Goal: Transaction & Acquisition: Obtain resource

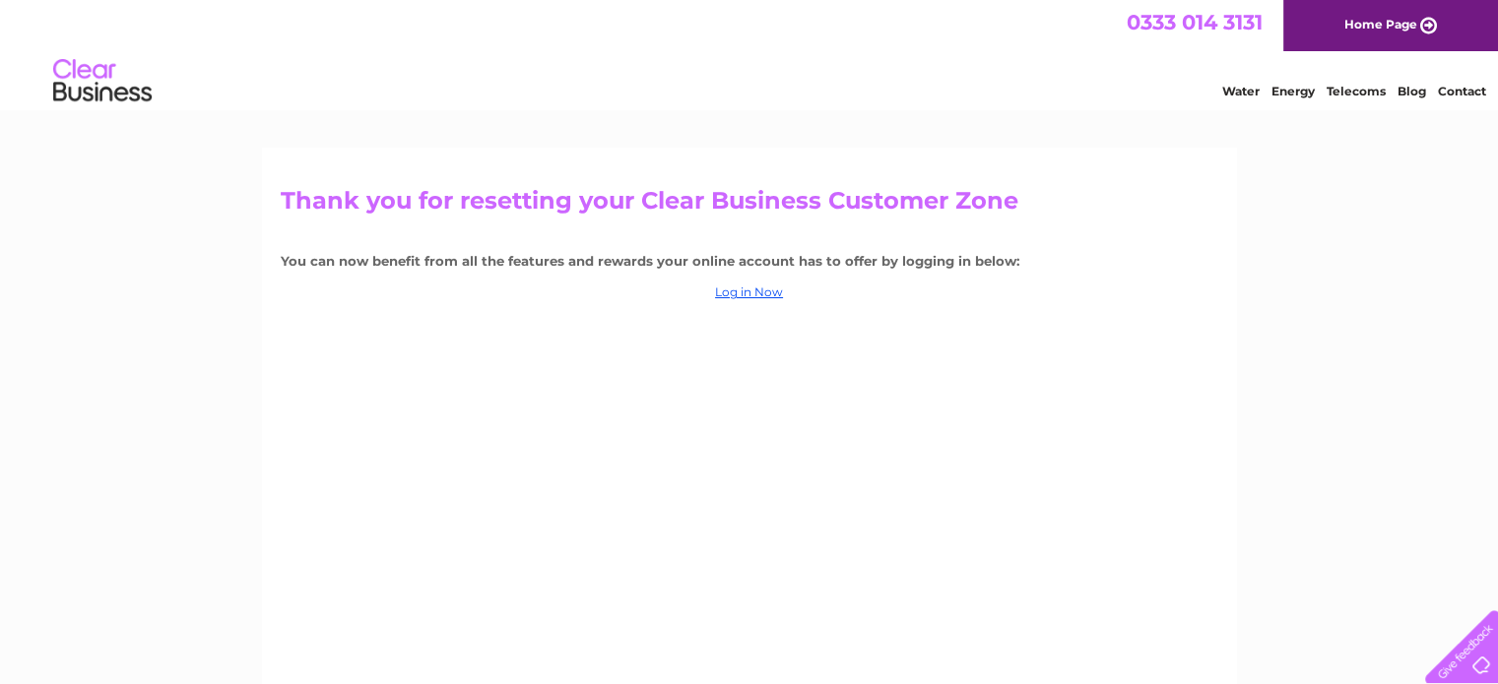
click at [783, 293] on center "Log in Now" at bounding box center [749, 293] width 937 height 14
click at [768, 290] on link "Log in Now" at bounding box center [749, 292] width 68 height 15
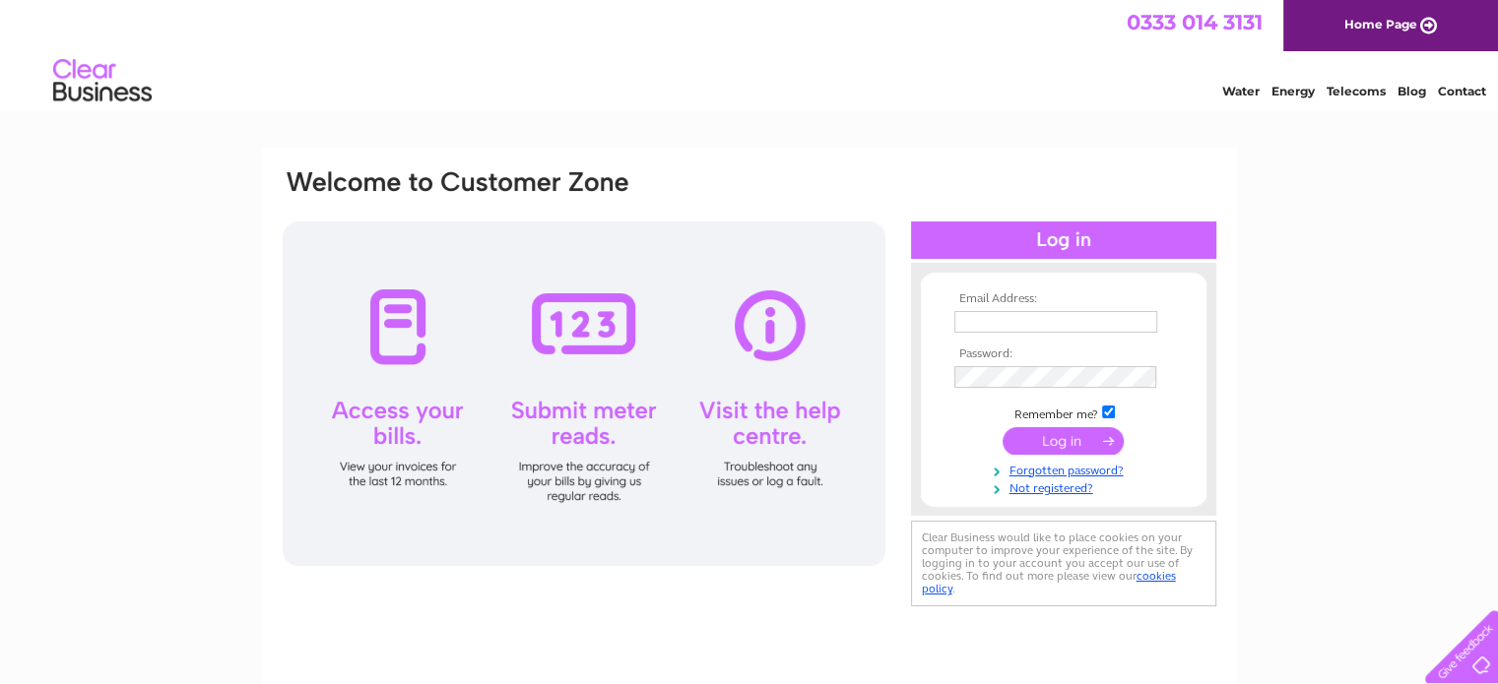
type input "lynne@theglassboxcompany.com"
click at [1063, 443] on input "submit" at bounding box center [1062, 441] width 121 height 28
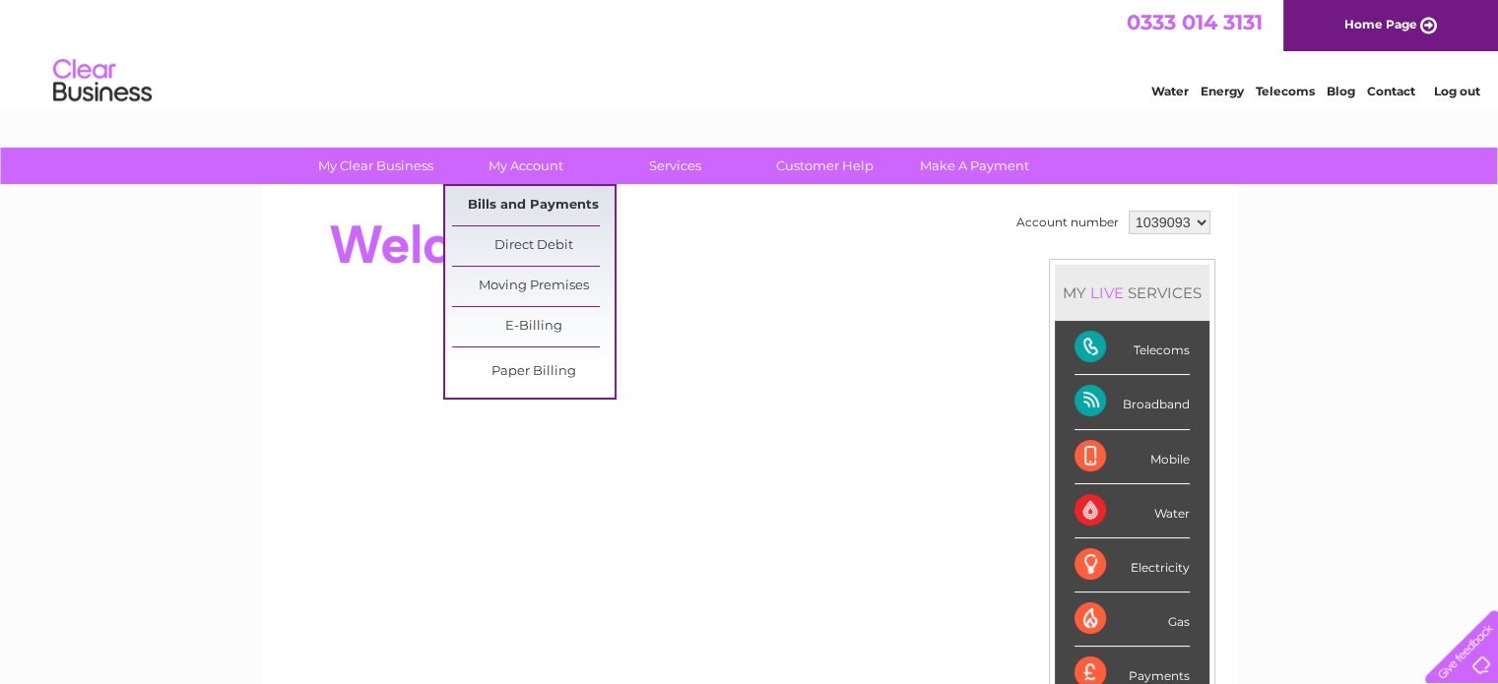
click at [534, 202] on link "Bills and Payments" at bounding box center [533, 205] width 162 height 39
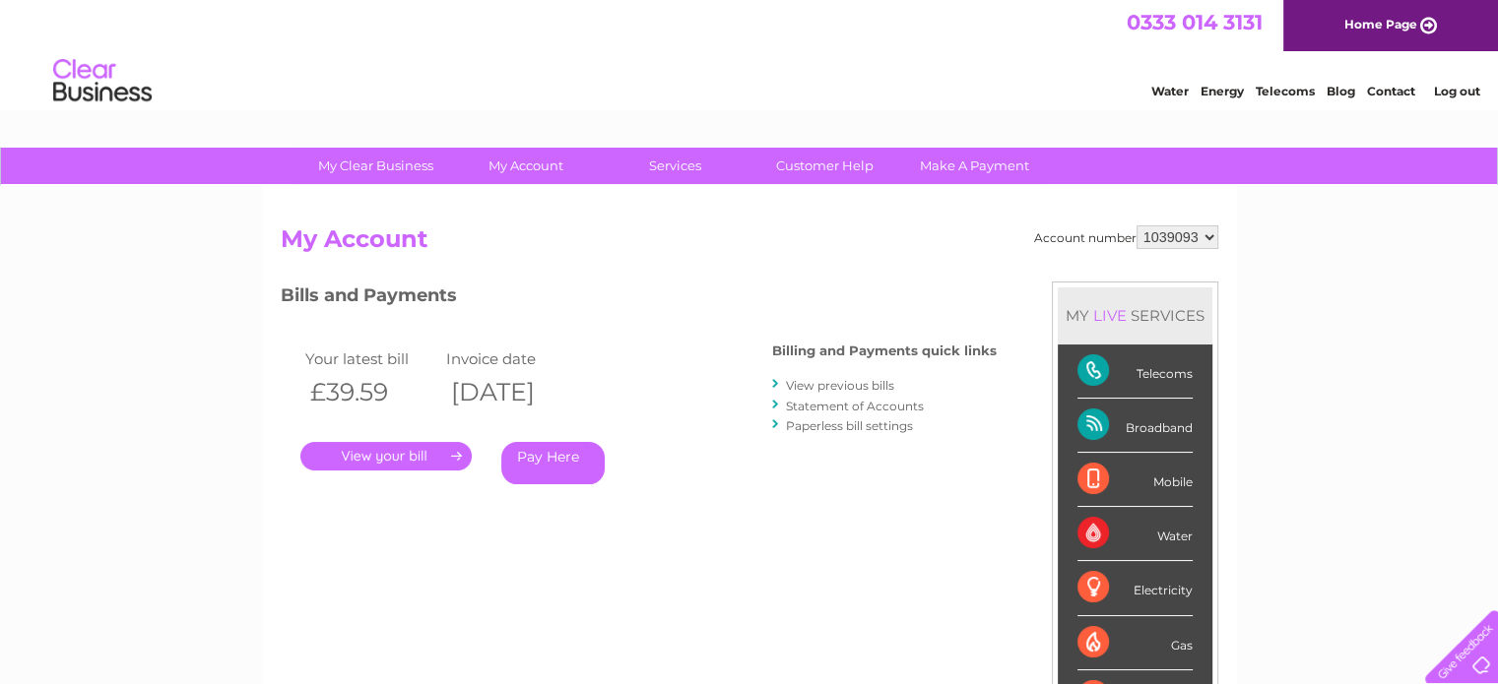
click at [421, 455] on link "." at bounding box center [385, 456] width 171 height 29
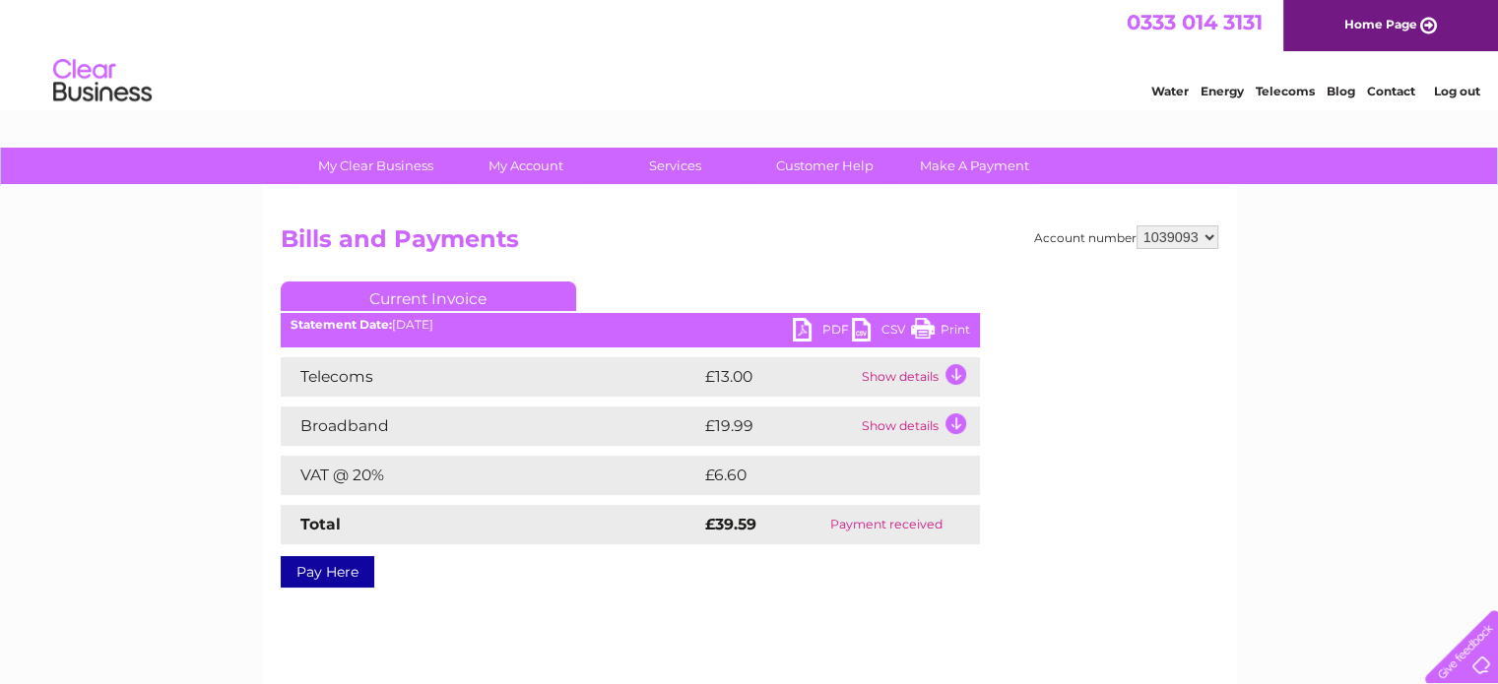
click at [955, 370] on td "Show details" at bounding box center [918, 376] width 123 height 39
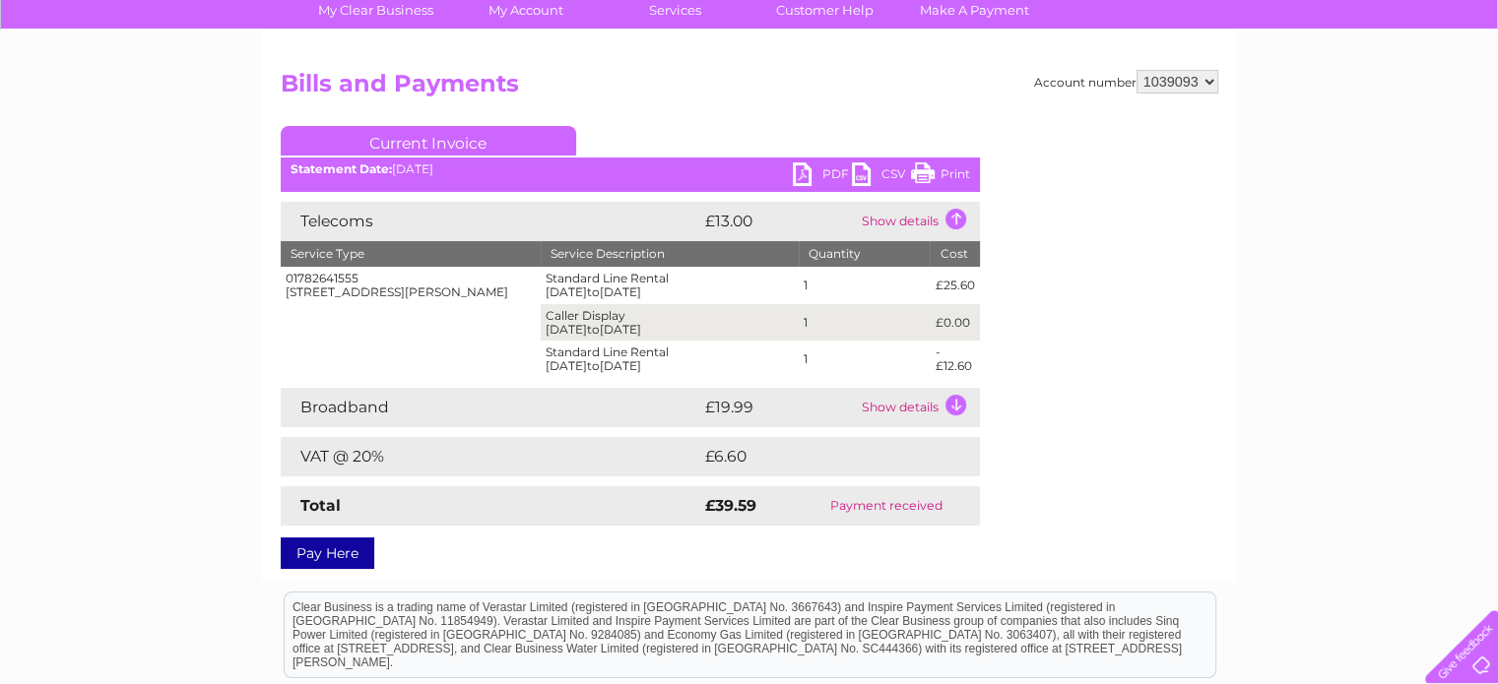
scroll to position [163, 0]
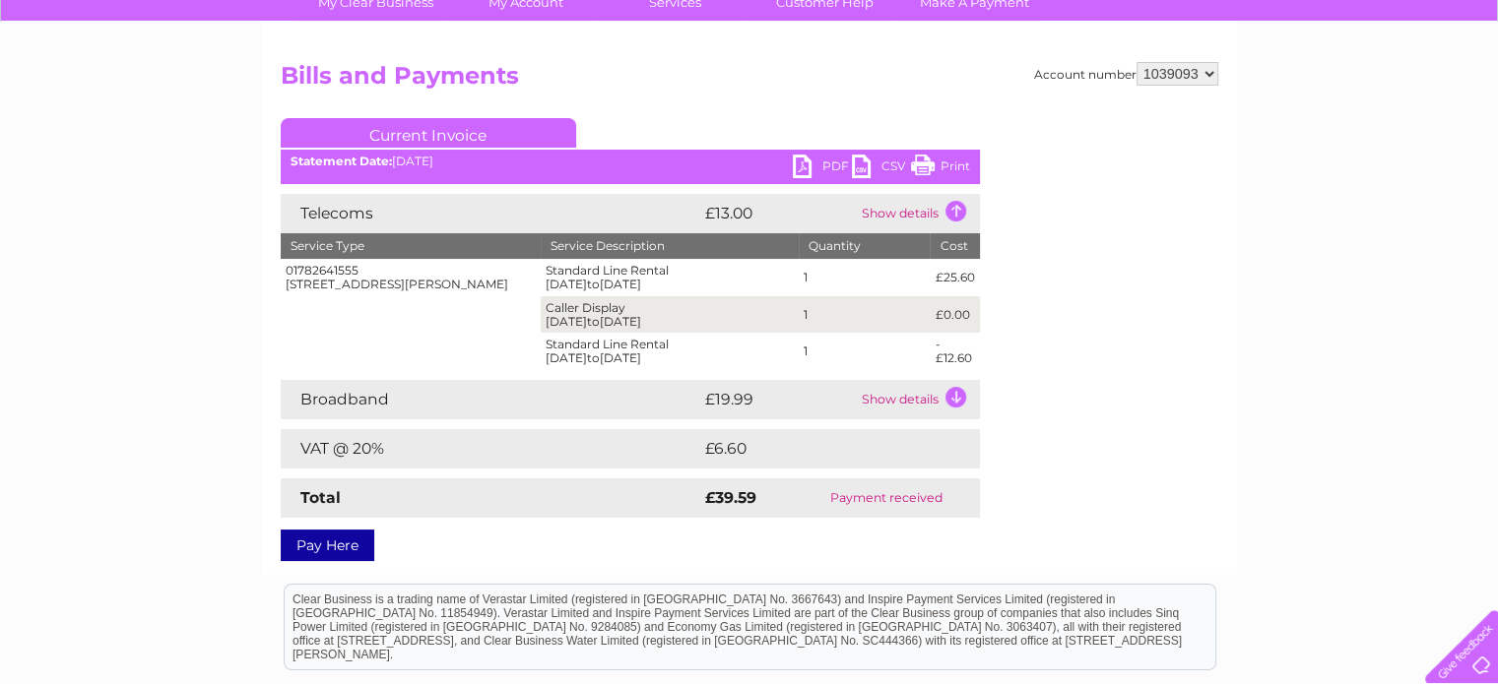
click at [937, 403] on td "Show details" at bounding box center [918, 399] width 123 height 39
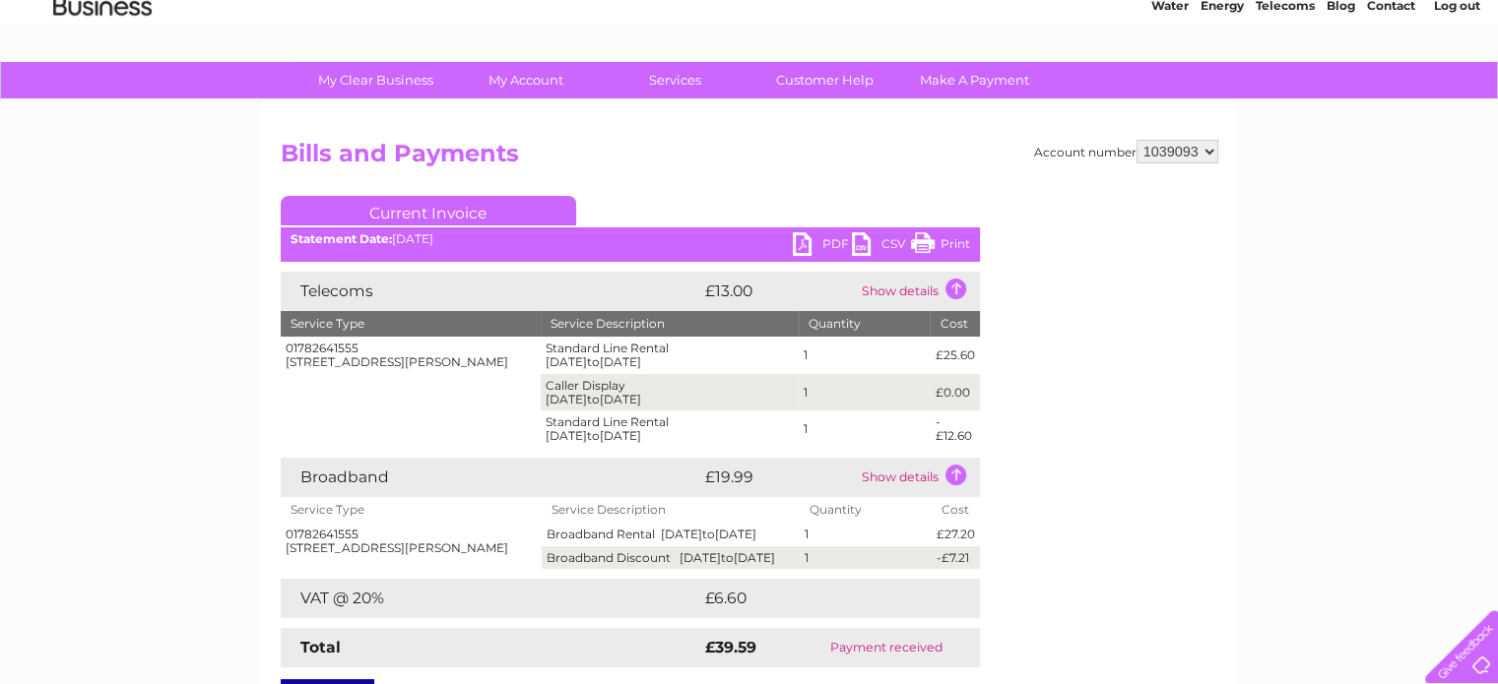
scroll to position [0, 0]
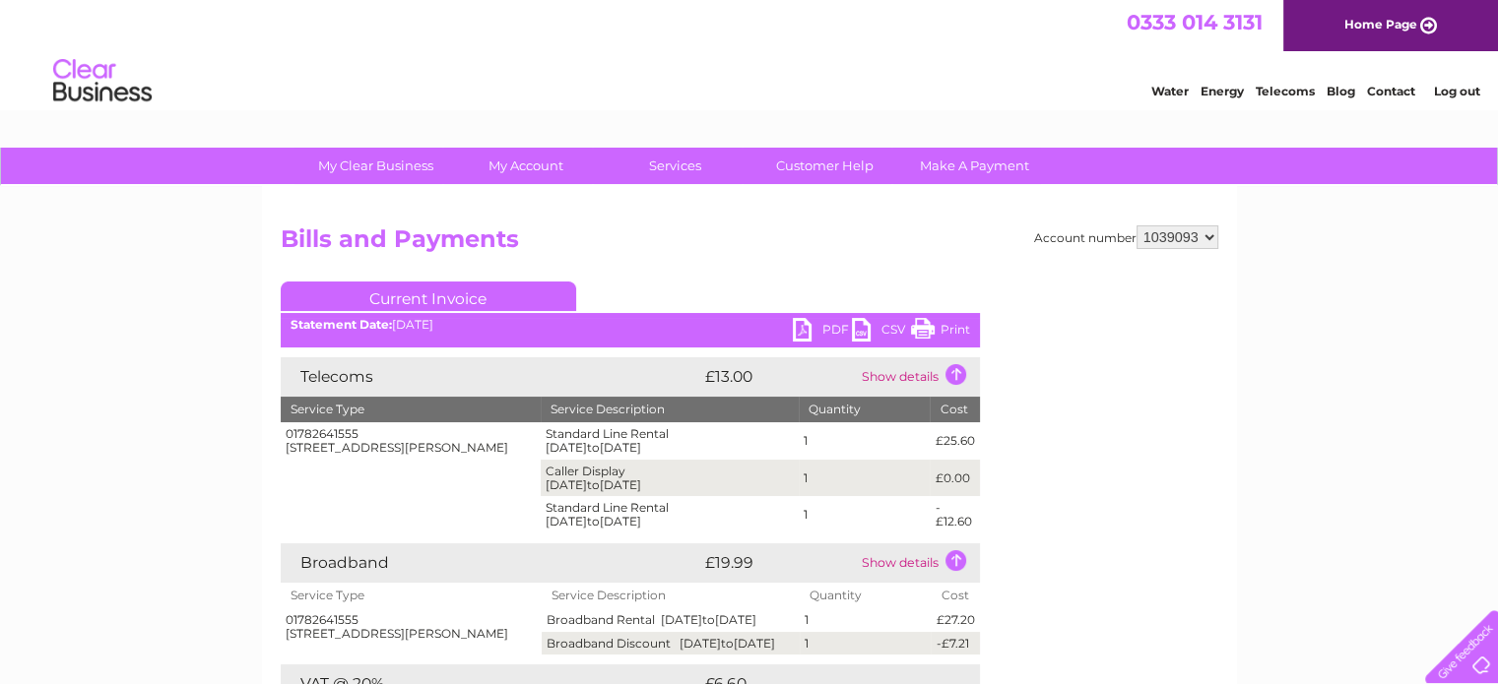
click at [813, 326] on link "PDF" at bounding box center [822, 332] width 59 height 29
click at [1209, 232] on select "1039093 1043673" at bounding box center [1177, 237] width 82 height 24
select select "1043673"
click at [1136, 225] on select "1039093 1043673" at bounding box center [1177, 237] width 82 height 24
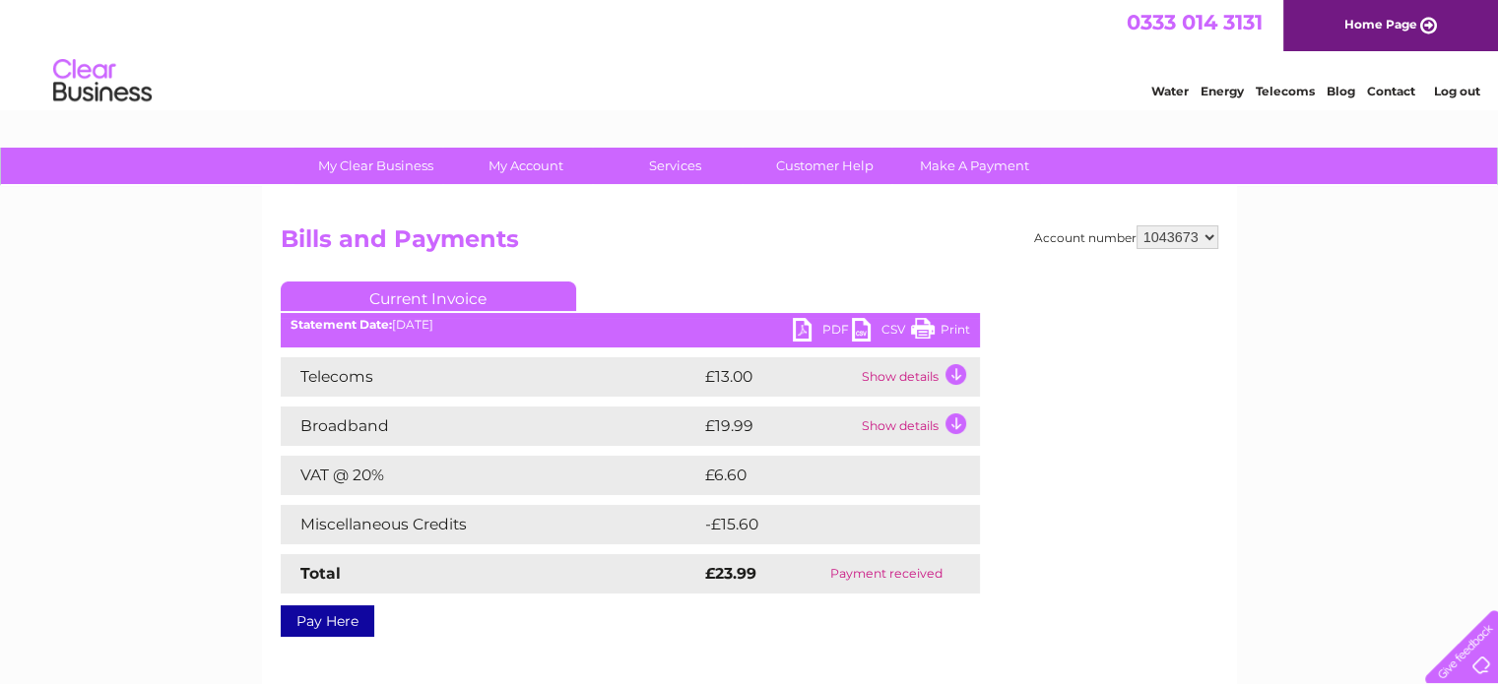
click at [822, 322] on link "PDF" at bounding box center [822, 332] width 59 height 29
click at [940, 372] on td "Show details" at bounding box center [918, 376] width 123 height 39
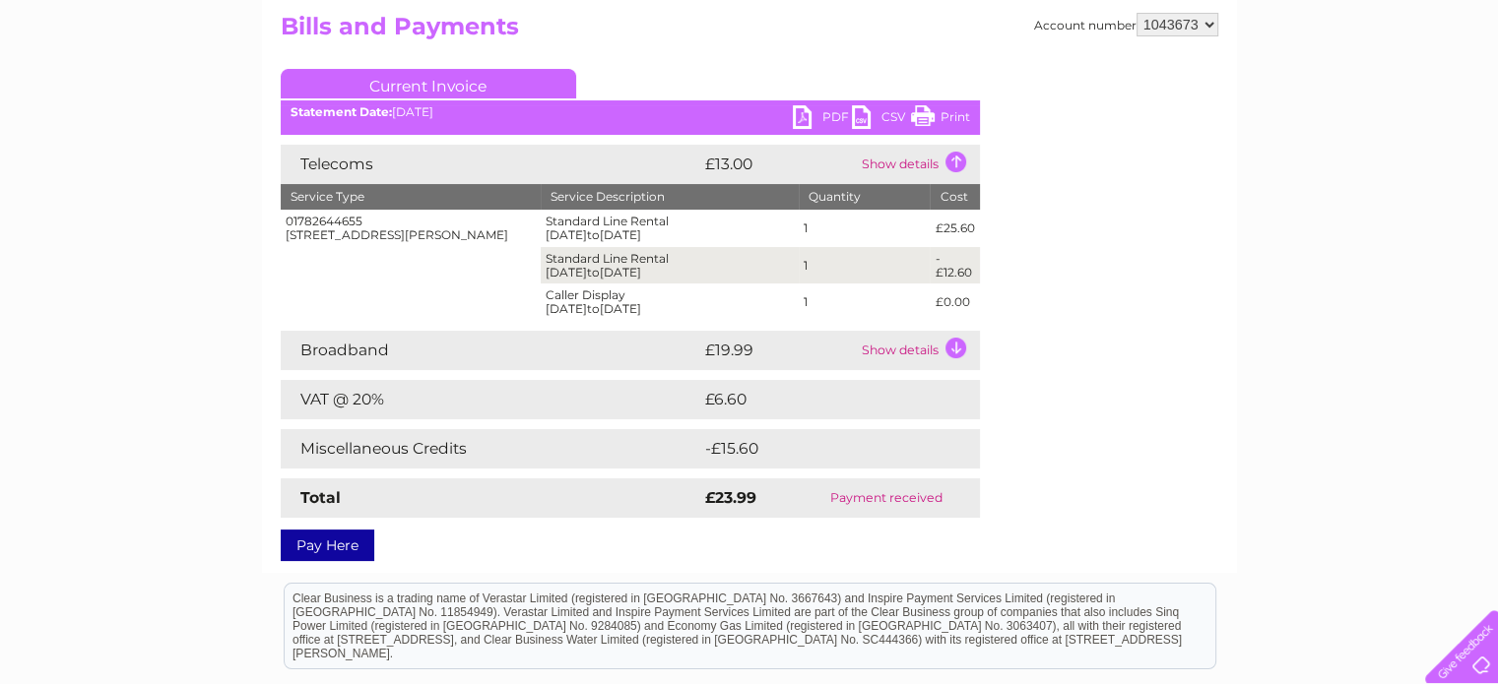
scroll to position [216, 0]
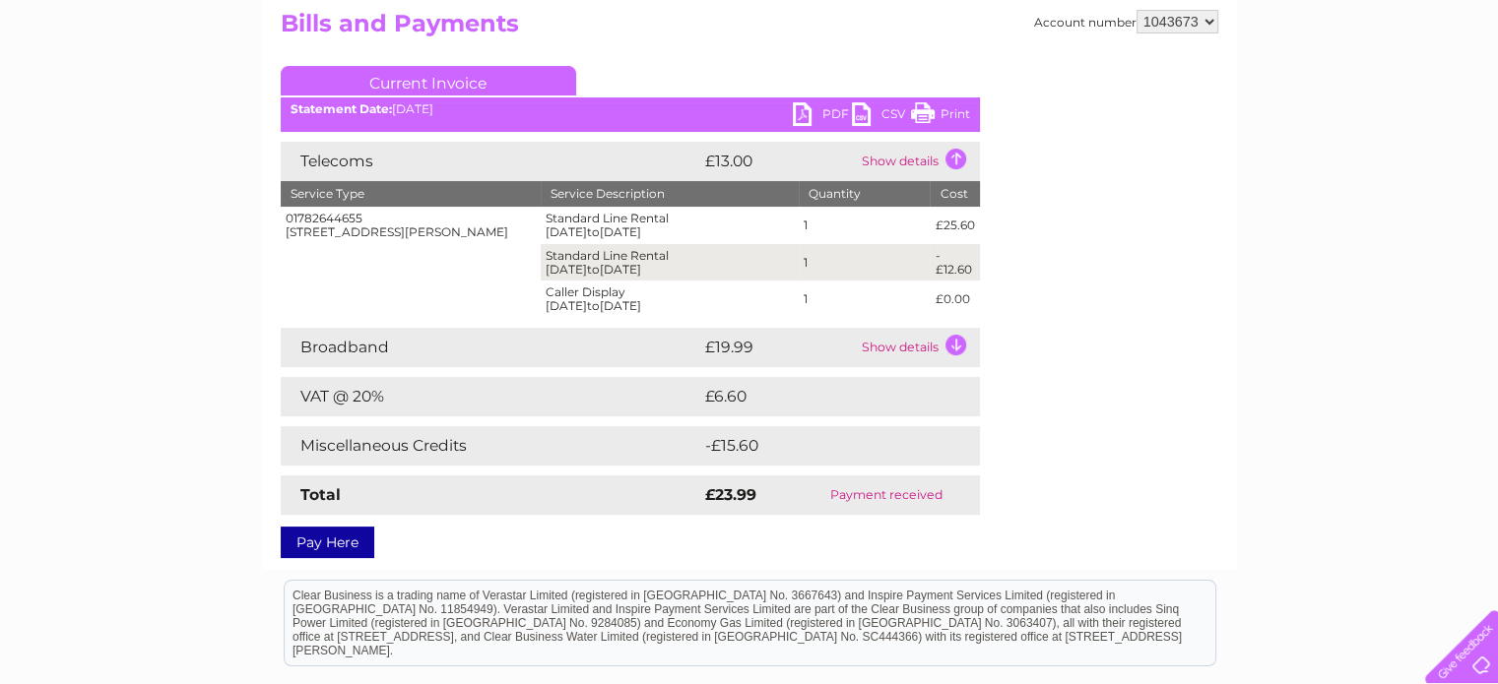
click at [955, 341] on td "Show details" at bounding box center [918, 347] width 123 height 39
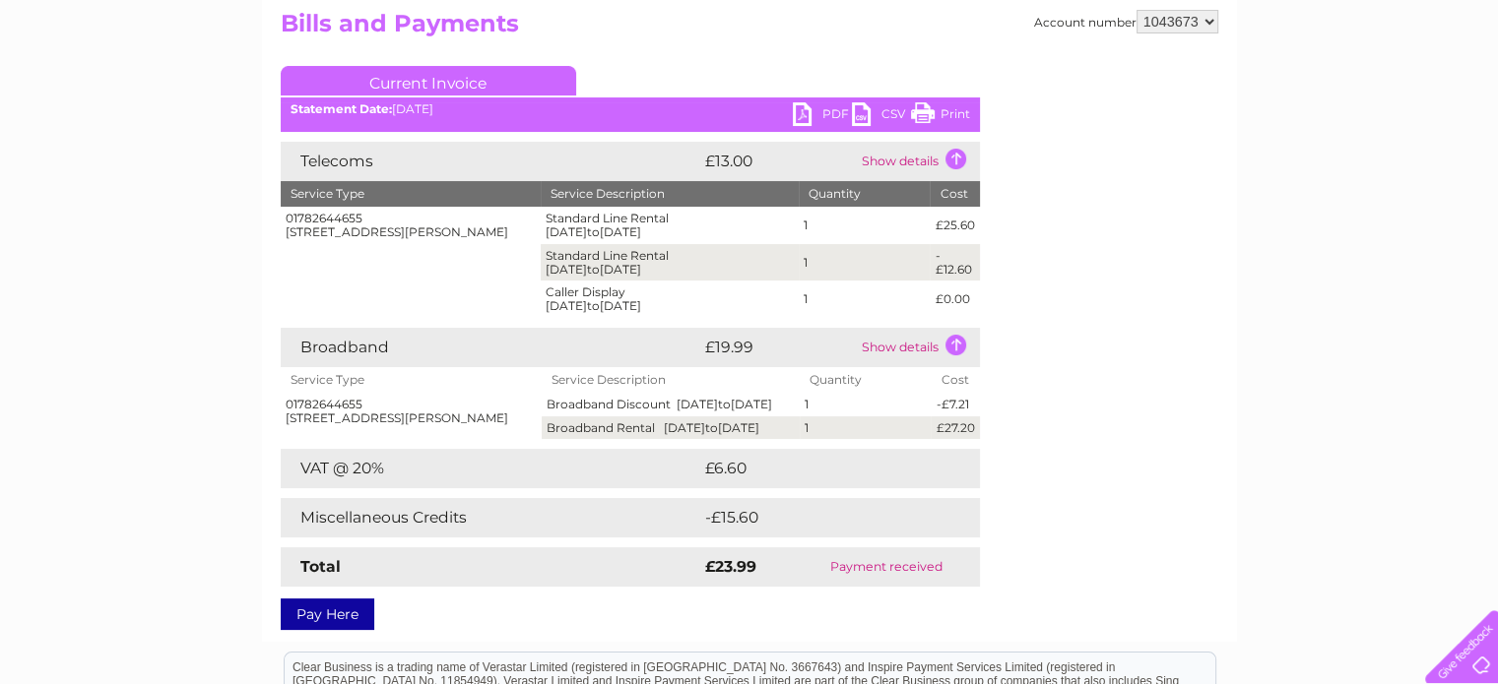
click at [1100, 362] on div "Account number 1039093 1043673 Bills and Payments Current Invoice PDF CSV Print" at bounding box center [749, 316] width 937 height 613
